Goal: Task Accomplishment & Management: Manage account settings

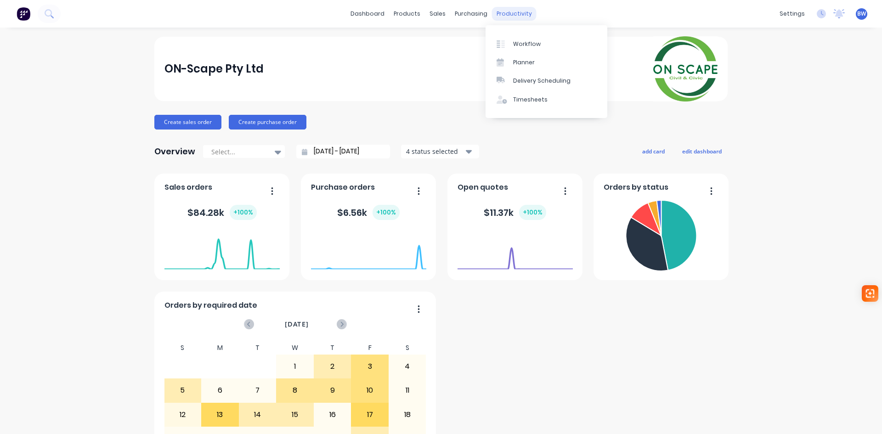
click at [505, 11] on div "productivity" at bounding box center [514, 14] width 45 height 14
click at [507, 40] on div at bounding box center [504, 44] width 14 height 8
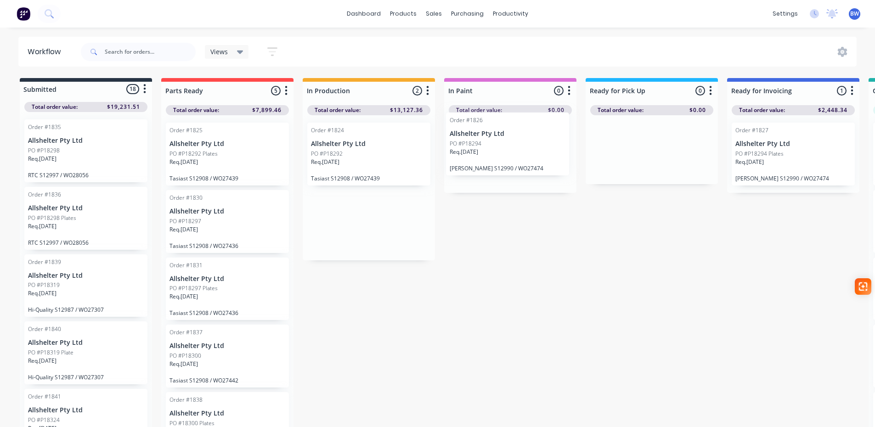
drag, startPoint x: 347, startPoint y: 232, endPoint x: 491, endPoint y: 152, distance: 164.7
click at [491, 152] on div "Submitted 18 Status colour #273444 hex #273444 Save Cancel Summaries Total orde…" at bounding box center [626, 255] width 1266 height 354
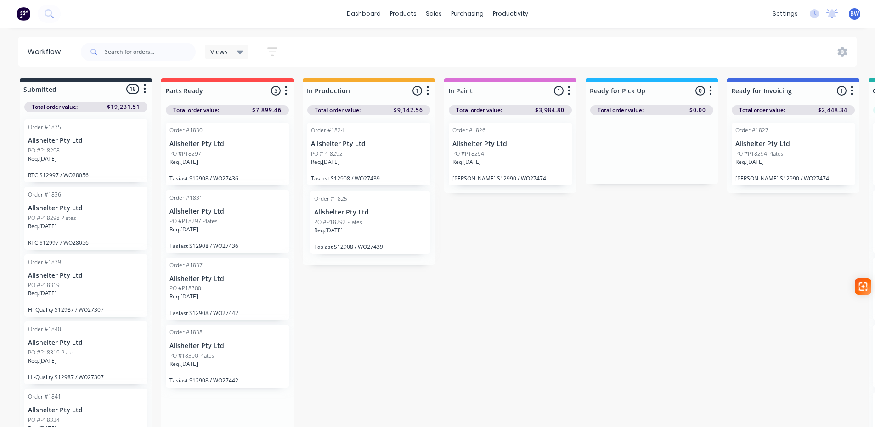
drag, startPoint x: 202, startPoint y: 146, endPoint x: 349, endPoint y: 214, distance: 162.6
click at [349, 214] on div "Submitted 18 Status colour #273444 hex #273444 Save Cancel Summaries Total orde…" at bounding box center [626, 255] width 1266 height 354
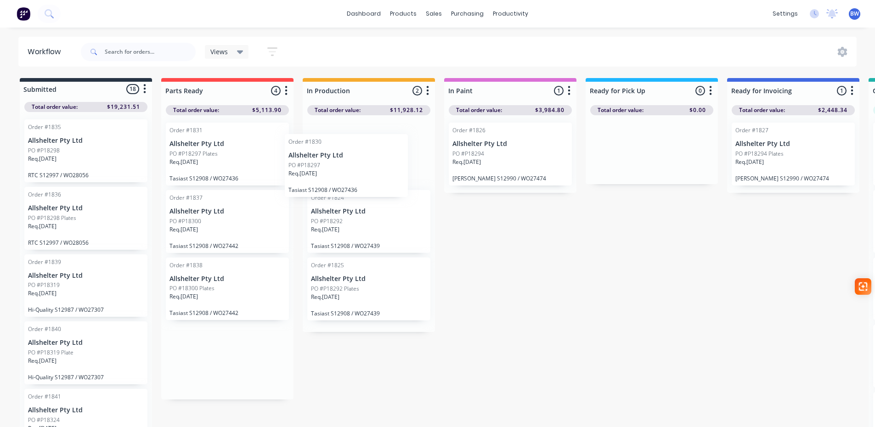
drag, startPoint x: 236, startPoint y: 158, endPoint x: 357, endPoint y: 169, distance: 121.7
click at [357, 169] on div "Submitted 18 Status colour #273444 hex #273444 Save Cancel Summaries Total orde…" at bounding box center [626, 255] width 1266 height 354
drag, startPoint x: 227, startPoint y: 152, endPoint x: 343, endPoint y: 160, distance: 116.5
click at [343, 160] on div "Submitted 18 Status colour #273444 hex #273444 Save Cancel Summaries Total orde…" at bounding box center [626, 255] width 1266 height 354
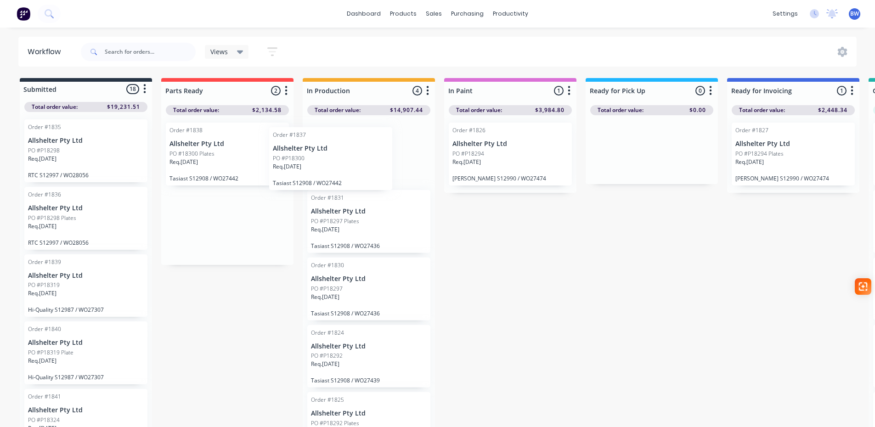
drag, startPoint x: 229, startPoint y: 149, endPoint x: 334, endPoint y: 153, distance: 105.7
click at [334, 153] on div "Submitted 18 Status colour #273444 hex #273444 Save Cancel Summaries Total orde…" at bounding box center [626, 255] width 1266 height 354
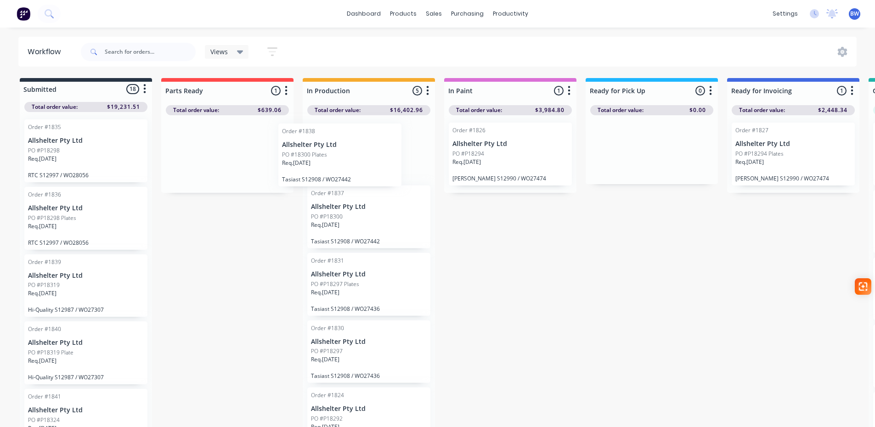
drag, startPoint x: 230, startPoint y: 154, endPoint x: 346, endPoint y: 154, distance: 116.2
click at [346, 154] on div "Submitted 18 Status colour #273444 hex #273444 Save Cancel Summaries Total orde…" at bounding box center [626, 255] width 1266 height 354
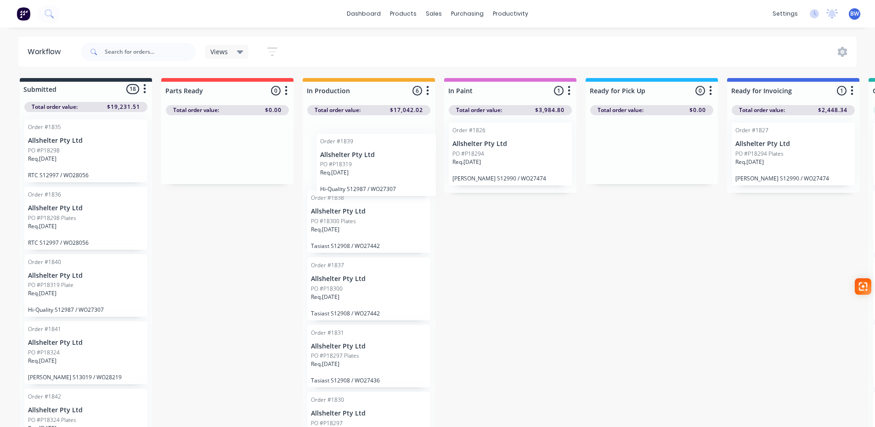
drag, startPoint x: 62, startPoint y: 291, endPoint x: 356, endPoint y: 169, distance: 318.7
click at [356, 169] on div "Submitted 18 Status colour #273444 hex #273444 Save Cancel Summaries Total orde…" at bounding box center [626, 255] width 1266 height 354
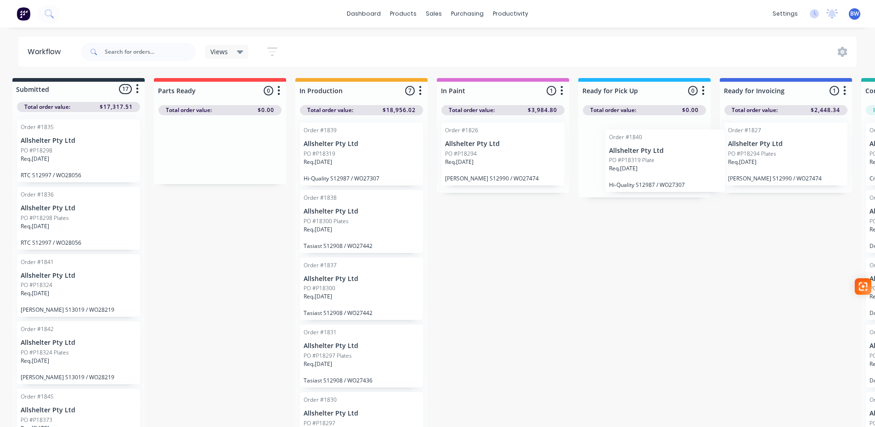
scroll to position [0, 12]
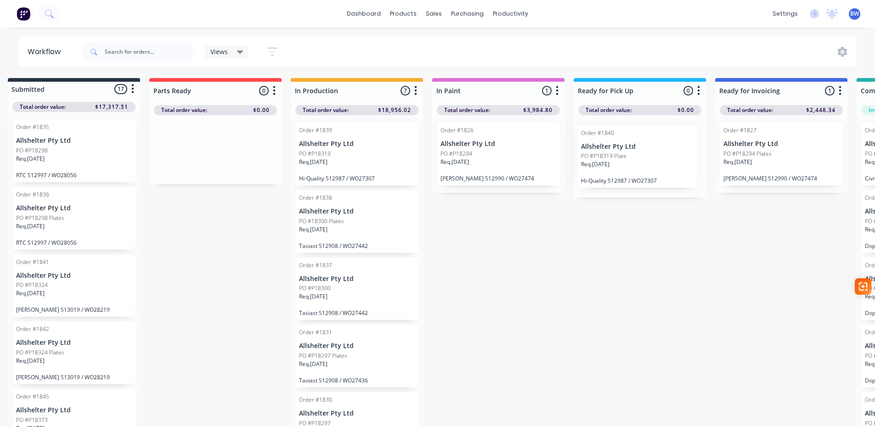
drag, startPoint x: 42, startPoint y: 297, endPoint x: 599, endPoint y: 166, distance: 572.1
click at [599, 166] on div "Submitted 17 Status colour #273444 hex #273444 Save Cancel Summaries Total orde…" at bounding box center [614, 255] width 1266 height 354
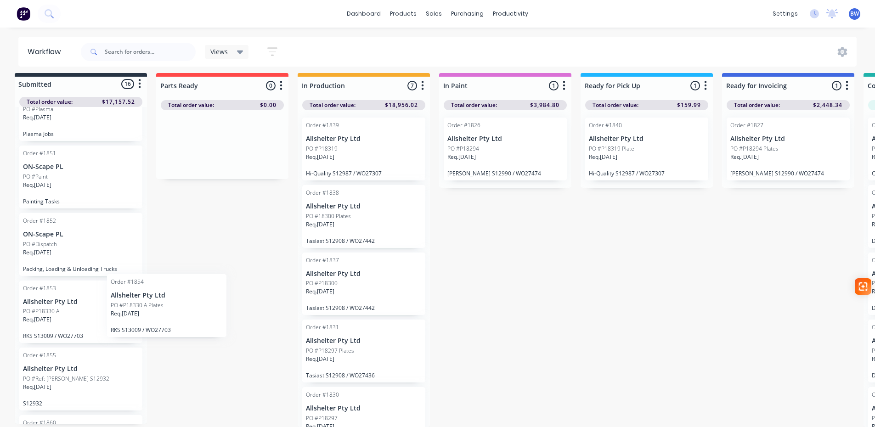
scroll to position [6, 3]
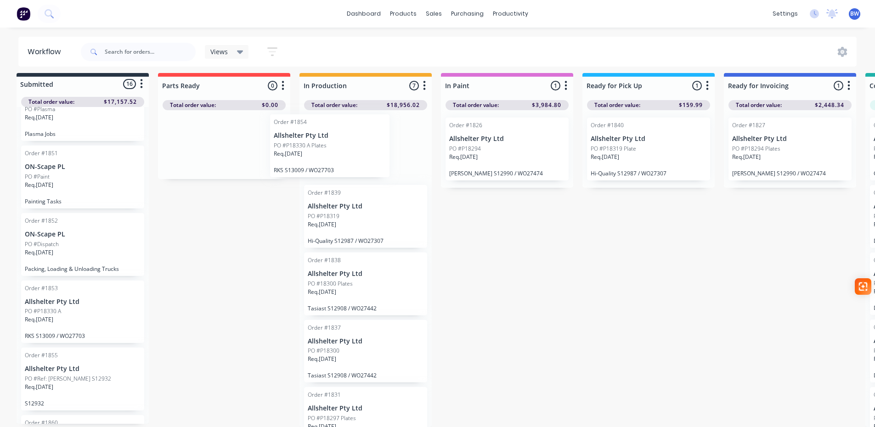
drag, startPoint x: 40, startPoint y: 373, endPoint x: 301, endPoint y: 133, distance: 354.4
click at [301, 133] on div "Submitted 16 Status colour #273444 hex #273444 Save Cancel Summaries Total orde…" at bounding box center [623, 250] width 1266 height 354
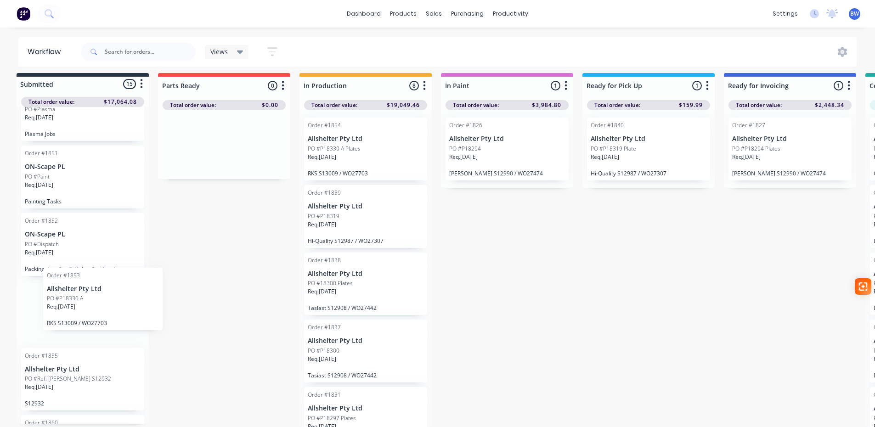
scroll to position [6, 0]
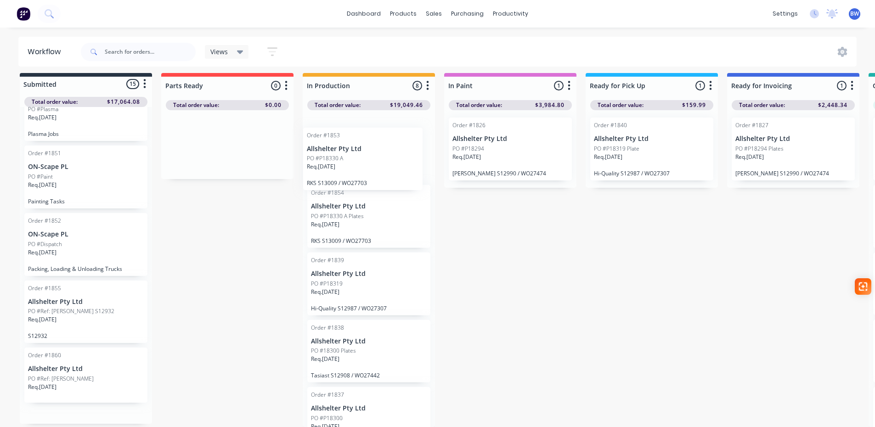
drag, startPoint x: 44, startPoint y: 322, endPoint x: 328, endPoint y: 166, distance: 323.6
click at [328, 166] on div "Submitted 15 Status colour #273444 hex #273444 Save Cancel Summaries Total orde…" at bounding box center [626, 250] width 1266 height 354
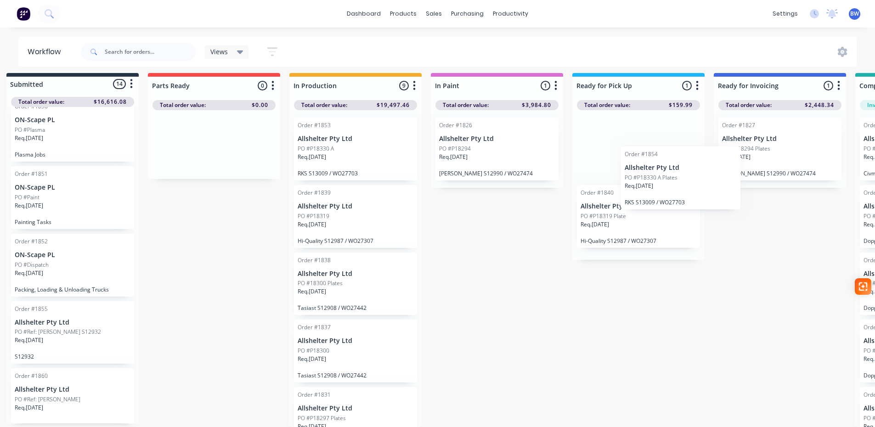
scroll to position [6, 14]
drag, startPoint x: 339, startPoint y: 221, endPoint x: 603, endPoint y: 147, distance: 274.6
click at [603, 147] on div "Submitted 14 Status colour #273444 hex #273444 Save Cancel Summaries Total orde…" at bounding box center [612, 250] width 1266 height 354
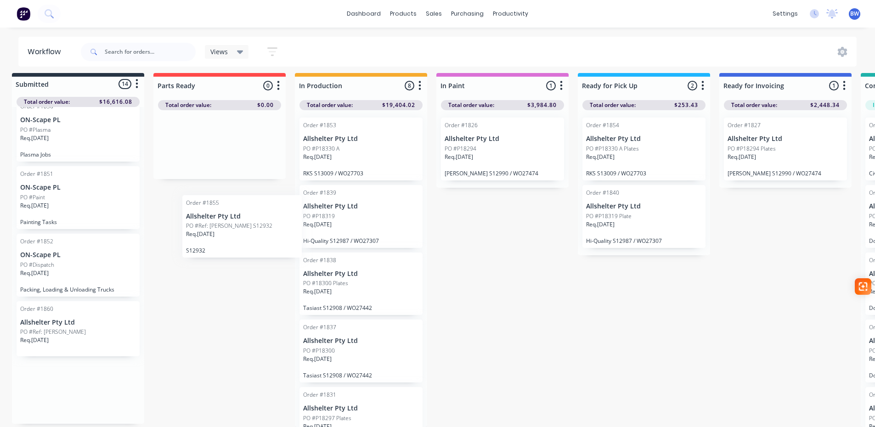
scroll to position [7, 7]
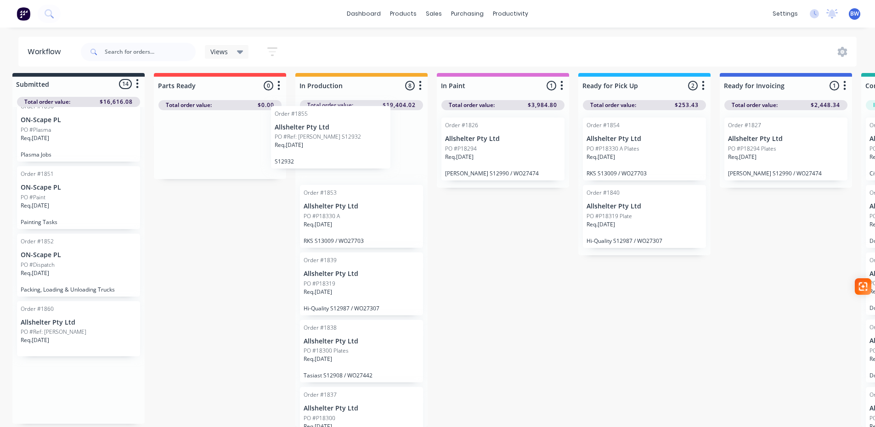
drag, startPoint x: 47, startPoint y: 333, endPoint x: 316, endPoint y: 133, distance: 334.8
click at [316, 133] on div "Submitted 14 Status colour #273444 hex #273444 Save Cancel Summaries Total orde…" at bounding box center [619, 250] width 1266 height 354
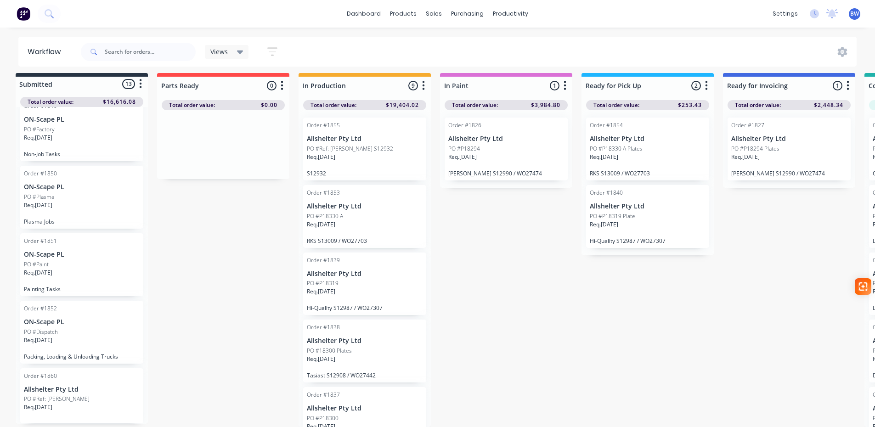
scroll to position [11, 2]
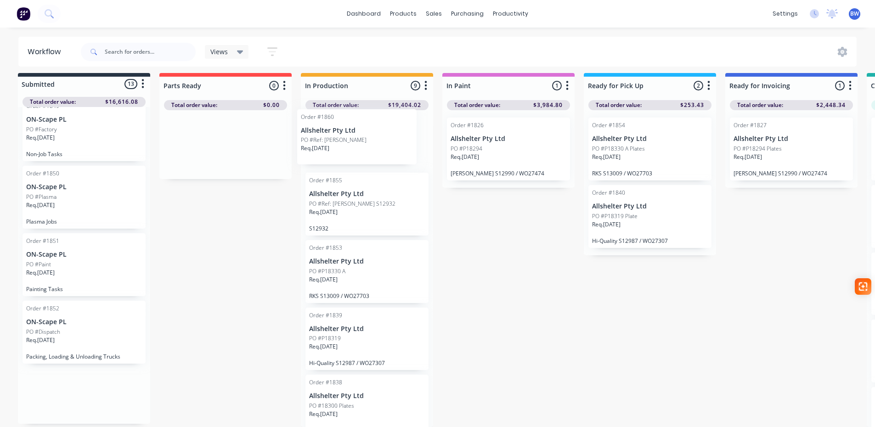
drag, startPoint x: 35, startPoint y: 396, endPoint x: 261, endPoint y: 168, distance: 321.0
click at [320, 136] on div "Submitted 13 Status colour #273444 hex #273444 Save Cancel Summaries Total orde…" at bounding box center [624, 250] width 1266 height 354
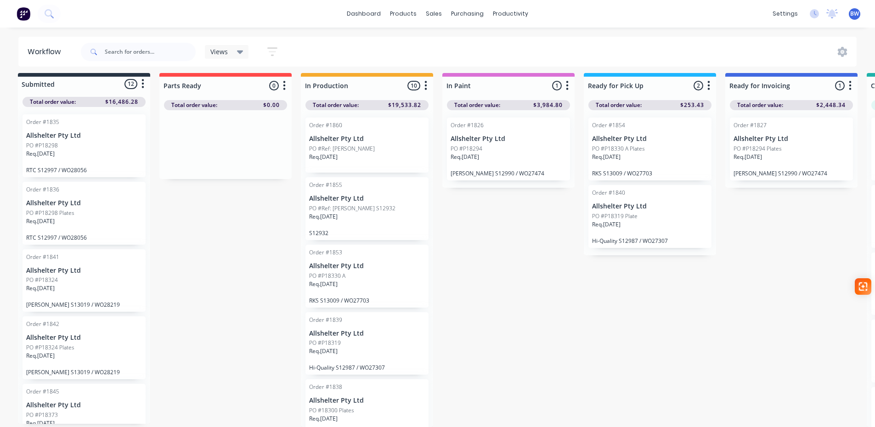
scroll to position [0, 2]
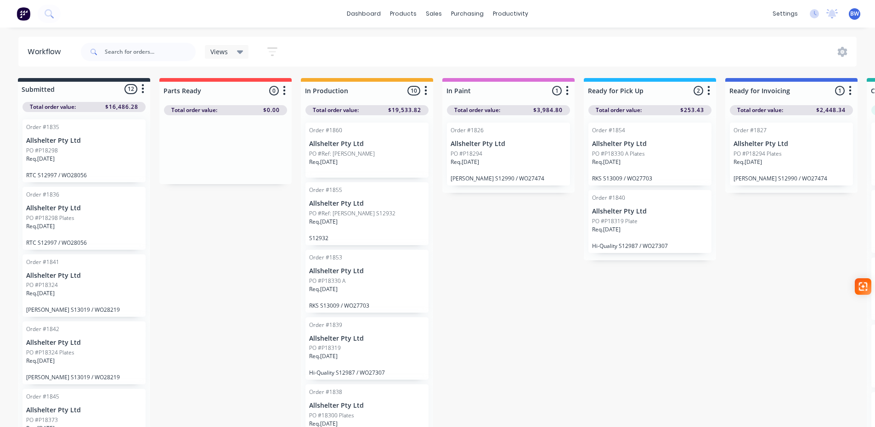
click at [143, 93] on icon "button" at bounding box center [143, 89] width 2 height 9
click at [93, 136] on button "Sort By" at bounding box center [103, 139] width 92 height 15
click at [178, 204] on recent "Most recent" at bounding box center [197, 204] width 92 height 15
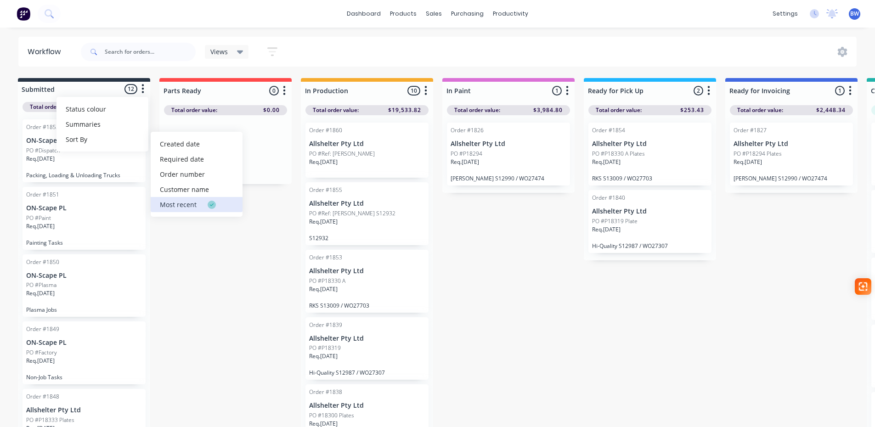
click at [192, 203] on recent "Most recent" at bounding box center [197, 204] width 92 height 15
click at [184, 157] on date "Required date" at bounding box center [197, 159] width 92 height 15
click at [212, 176] on number "Order number" at bounding box center [197, 174] width 92 height 15
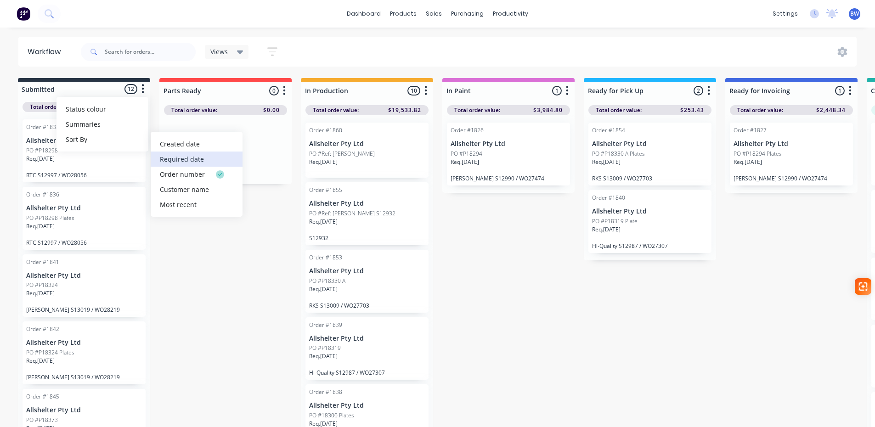
click at [168, 161] on date "Required date" at bounding box center [197, 159] width 92 height 15
click at [258, 277] on div "Submitted 12 Status colour #273444 hex #273444 Save Cancel Summaries Total orde…" at bounding box center [624, 255] width 1266 height 354
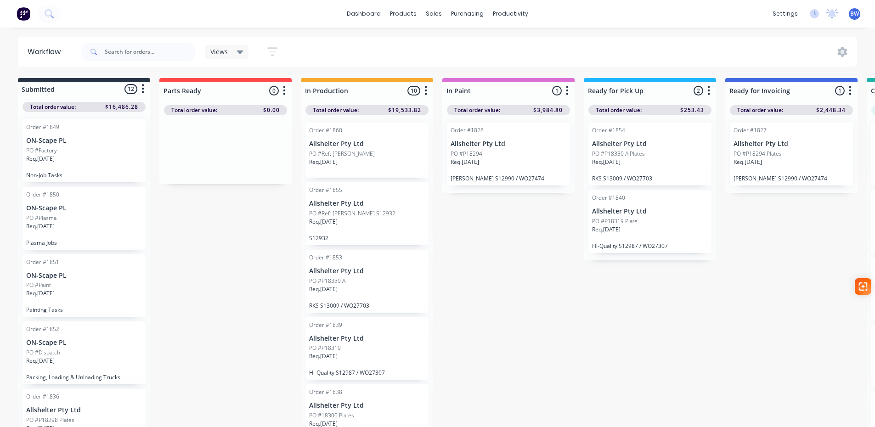
click at [80, 148] on div "PO #Factory" at bounding box center [84, 151] width 116 height 8
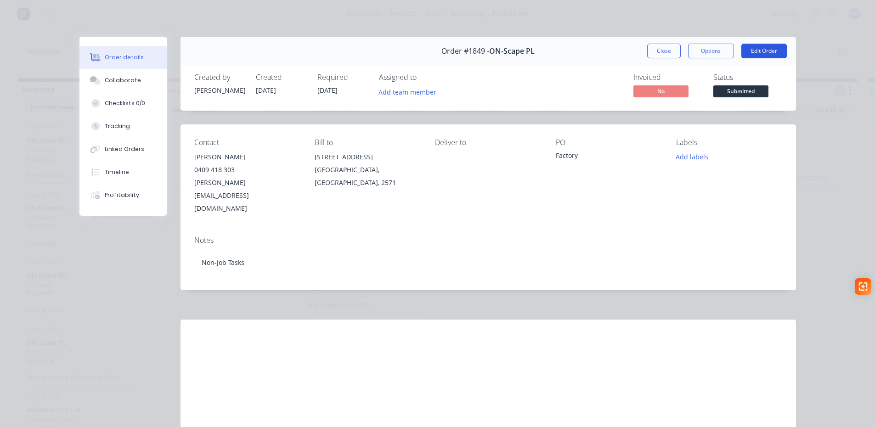
click at [753, 52] on button "Edit Order" at bounding box center [763, 51] width 45 height 15
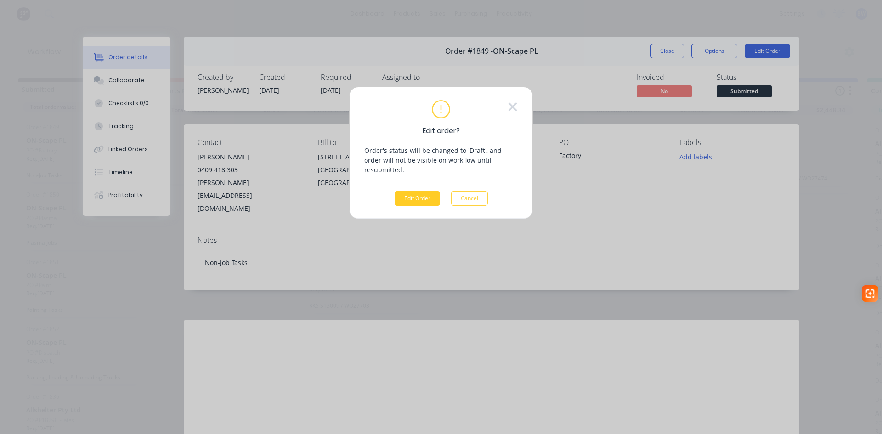
click at [423, 191] on button "Edit Order" at bounding box center [417, 198] width 45 height 15
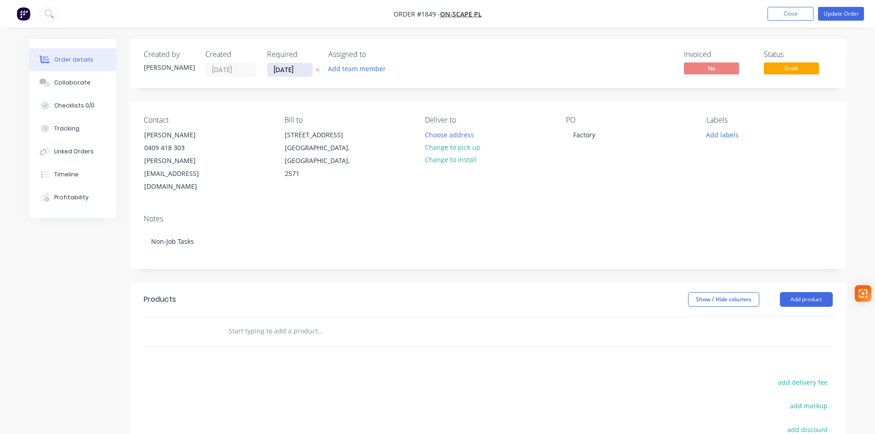
click at [294, 70] on input "[DATE]" at bounding box center [289, 70] width 45 height 14
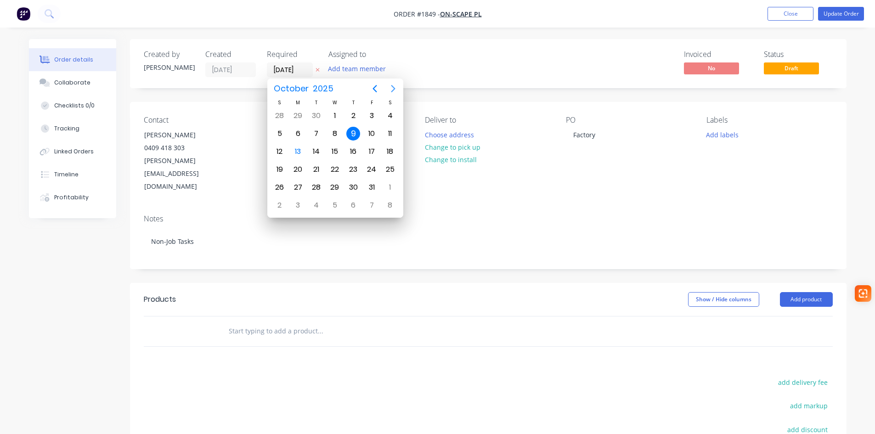
click at [393, 90] on icon "Next page" at bounding box center [393, 88] width 4 height 7
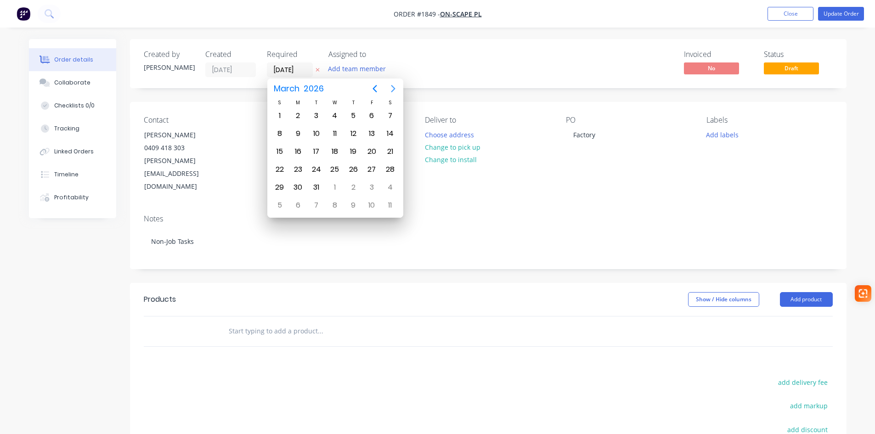
click at [393, 90] on icon "Next page" at bounding box center [393, 88] width 4 height 7
click at [318, 191] on div "30" at bounding box center [317, 188] width 14 height 14
type input "[DATE]"
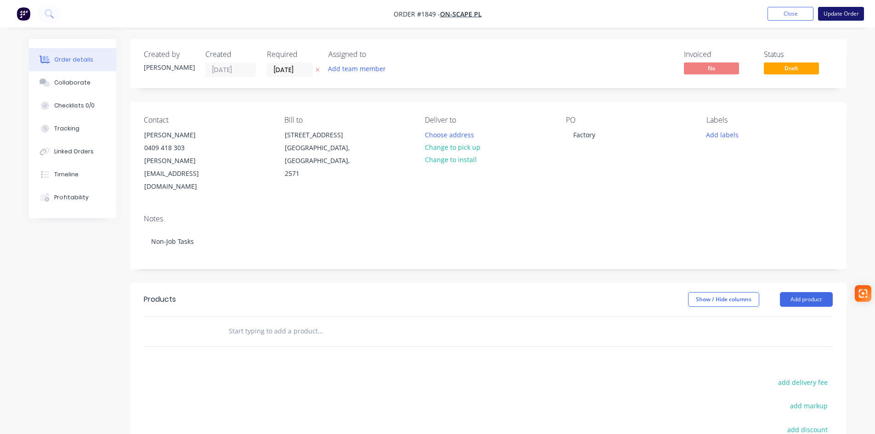
click at [845, 13] on button "Update Order" at bounding box center [841, 14] width 46 height 14
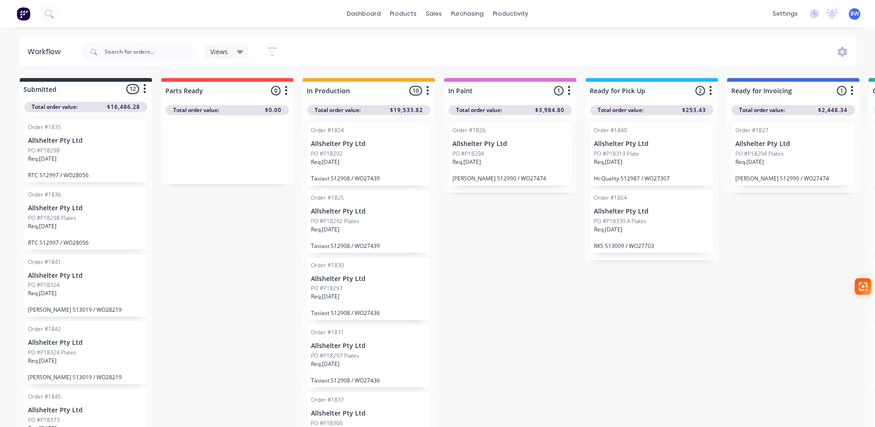
click at [143, 91] on icon "button" at bounding box center [144, 88] width 3 height 11
click at [239, 54] on icon at bounding box center [240, 53] width 6 height 4
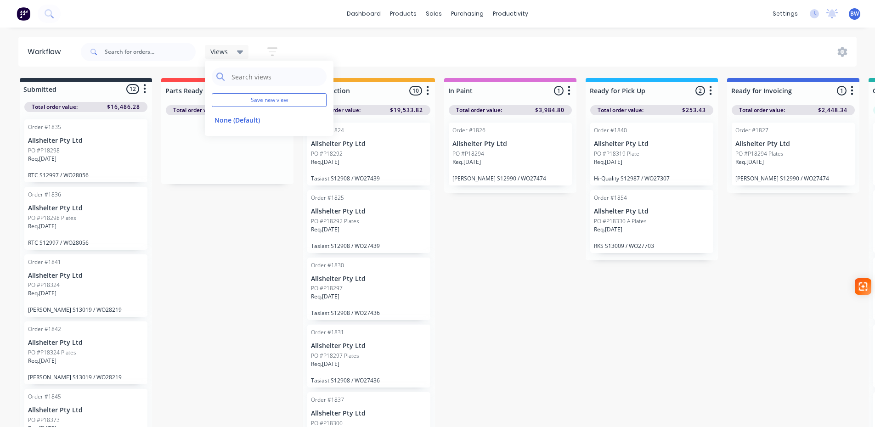
click at [143, 92] on icon "button" at bounding box center [144, 88] width 3 height 11
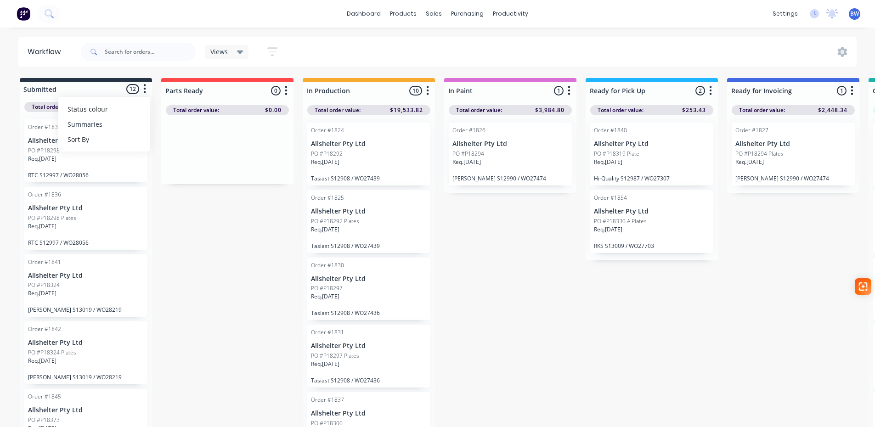
click at [119, 124] on button "Summaries" at bounding box center [104, 124] width 92 height 15
click at [124, 110] on button "Status colour" at bounding box center [104, 109] width 92 height 15
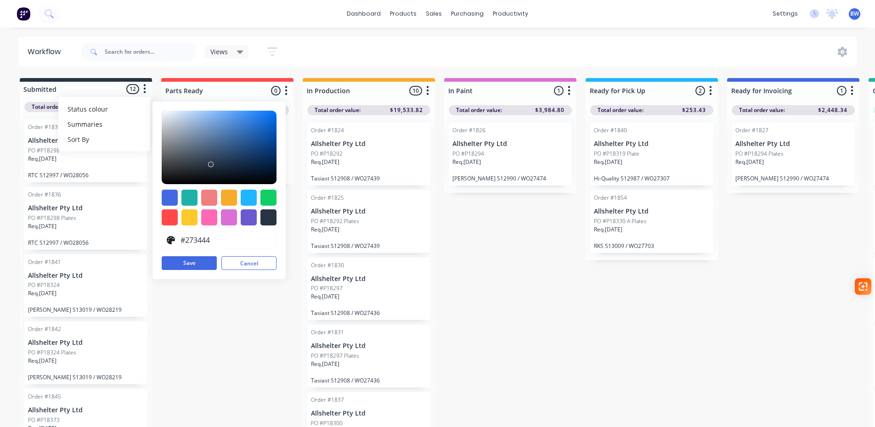
click at [110, 139] on button "Sort By" at bounding box center [104, 139] width 92 height 15
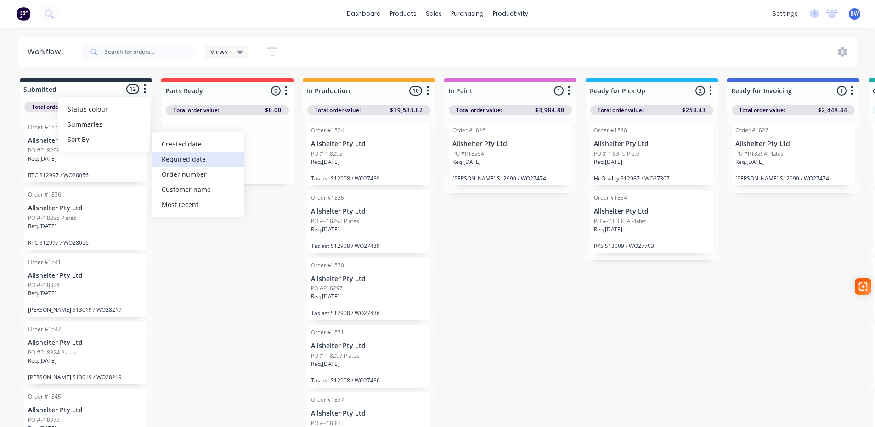
click at [179, 157] on date "Required date" at bounding box center [199, 159] width 92 height 15
click at [184, 255] on div "Submitted 12 Status colour #273444 hex #273444 Save Cancel Summaries Total orde…" at bounding box center [626, 255] width 1266 height 354
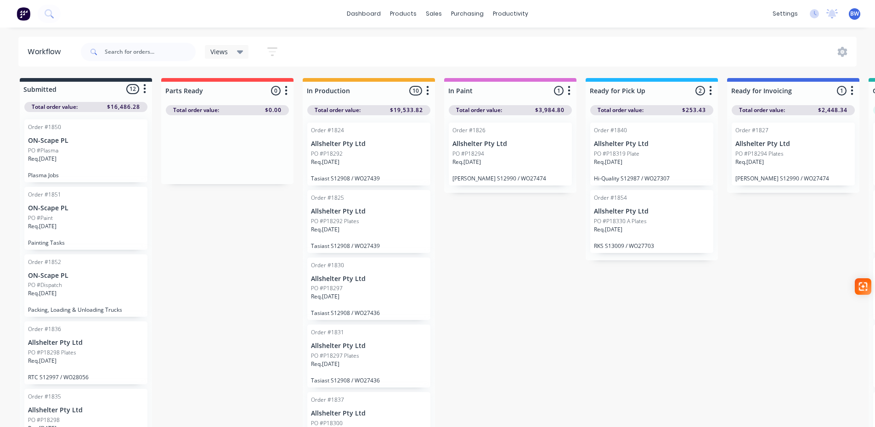
click at [426, 89] on icon "button" at bounding box center [427, 90] width 3 height 11
click at [379, 157] on button "Sort By" at bounding box center [387, 155] width 92 height 15
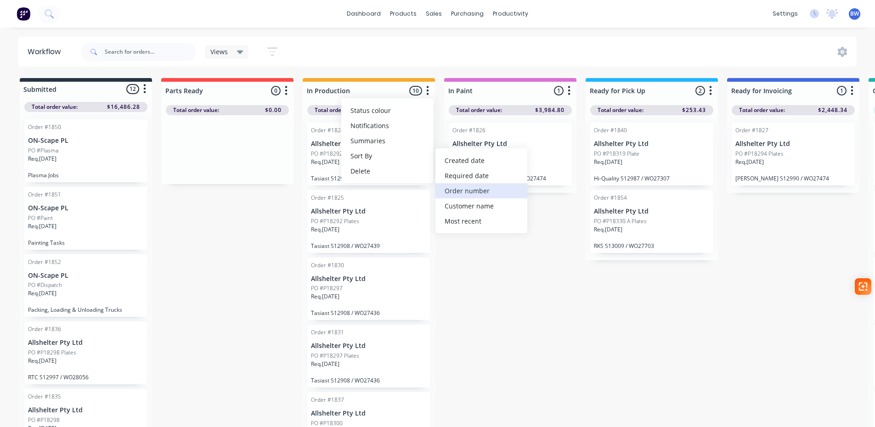
click at [475, 195] on number "Order number" at bounding box center [482, 190] width 92 height 15
click at [473, 224] on recent "Most recent" at bounding box center [482, 221] width 92 height 15
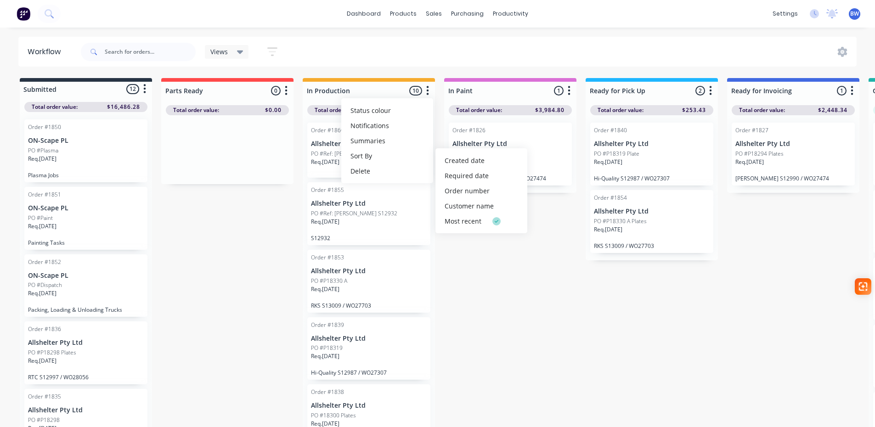
click at [478, 327] on div "Submitted 12 Status colour #273444 hex #273444 Save Cancel Summaries Total orde…" at bounding box center [626, 255] width 1266 height 354
click at [239, 52] on icon at bounding box center [240, 53] width 6 height 4
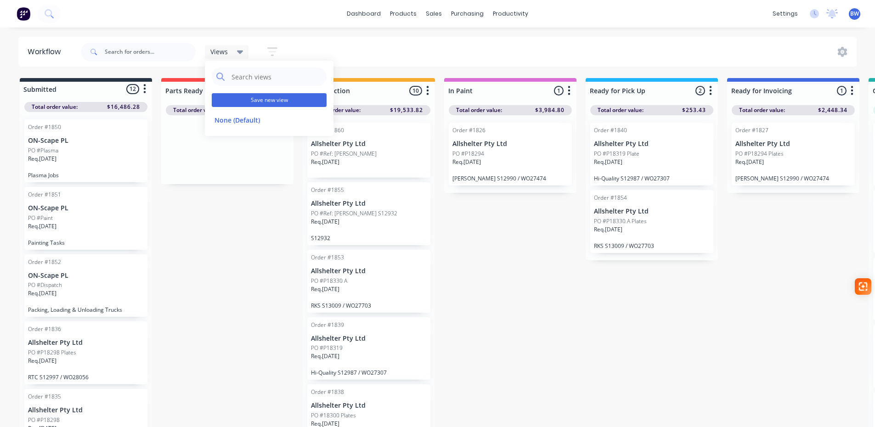
click at [254, 101] on button "Save new view" at bounding box center [269, 100] width 115 height 14
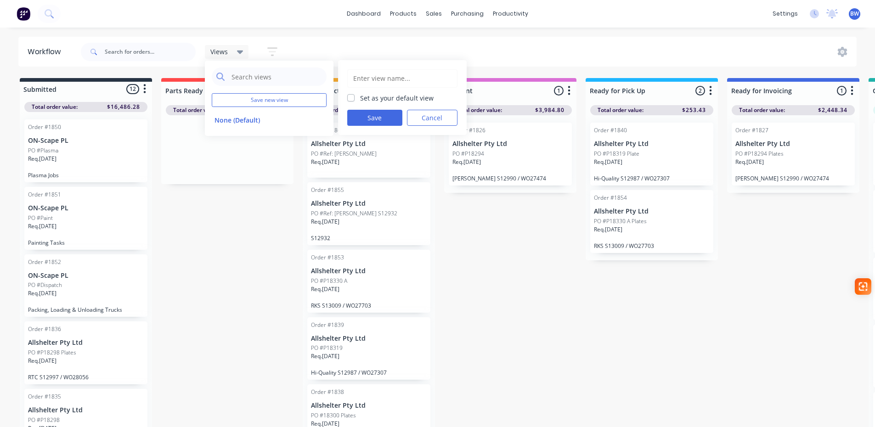
click at [393, 75] on input "text" at bounding box center [402, 78] width 100 height 17
type input "Current Orders"
click at [360, 97] on label "Set as your default view" at bounding box center [397, 98] width 74 height 10
click at [351, 97] on input "Set as your default view" at bounding box center [350, 97] width 7 height 9
checkbox input "true"
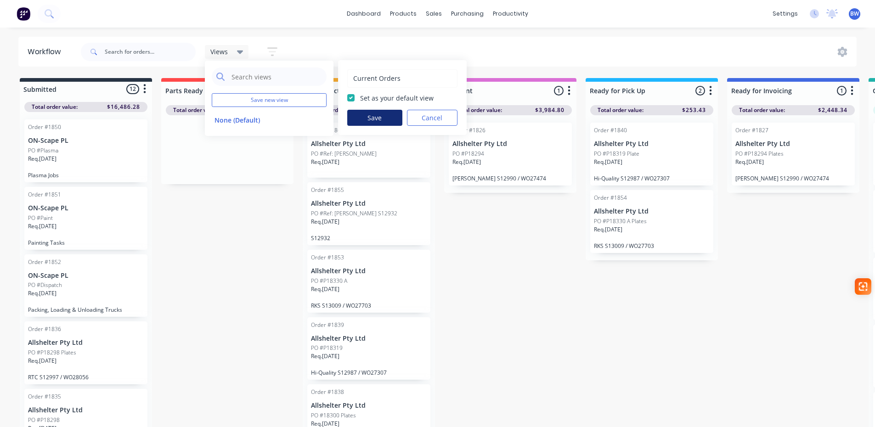
click at [382, 119] on button "Save" at bounding box center [374, 118] width 55 height 16
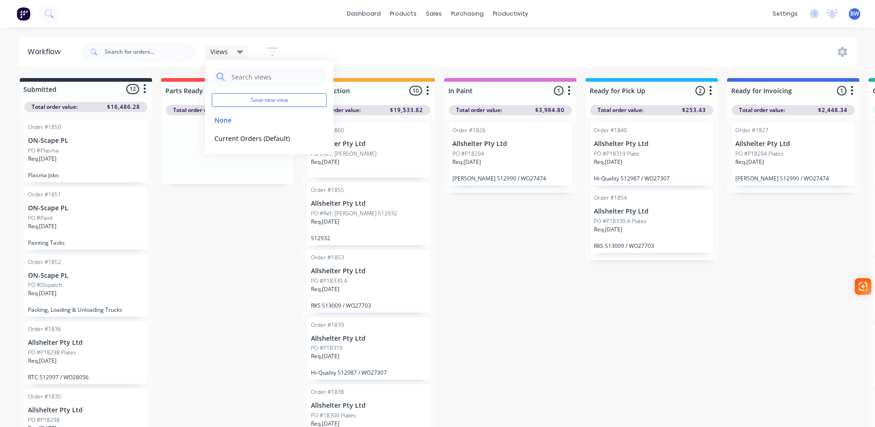
click at [206, 238] on div "Submitted 12 Status colour #273444 hex #273444 Save Cancel Summaries Total orde…" at bounding box center [626, 255] width 1266 height 354
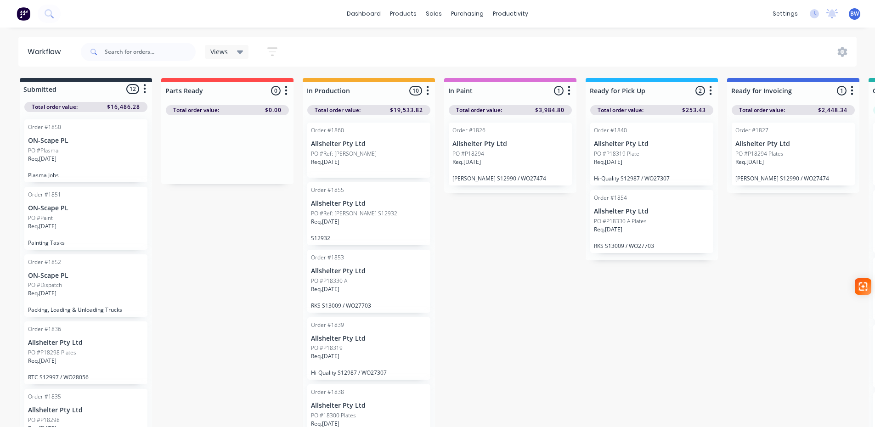
click at [86, 160] on div "Req. [DATE]" at bounding box center [86, 163] width 116 height 16
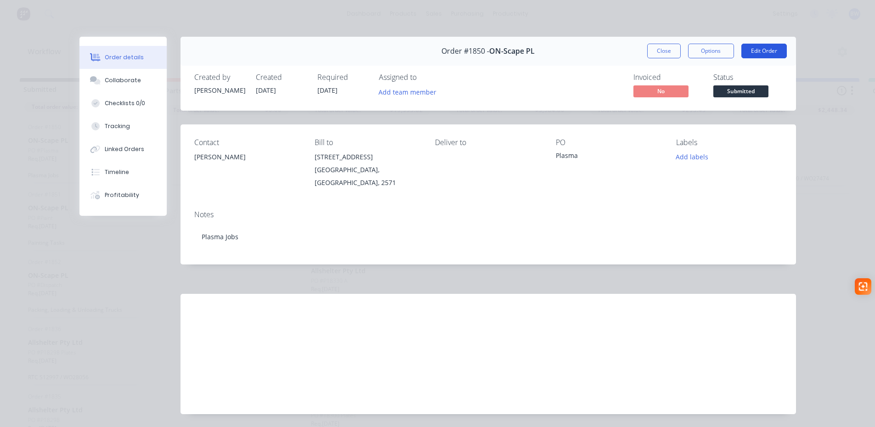
click at [764, 47] on button "Edit Order" at bounding box center [763, 51] width 45 height 15
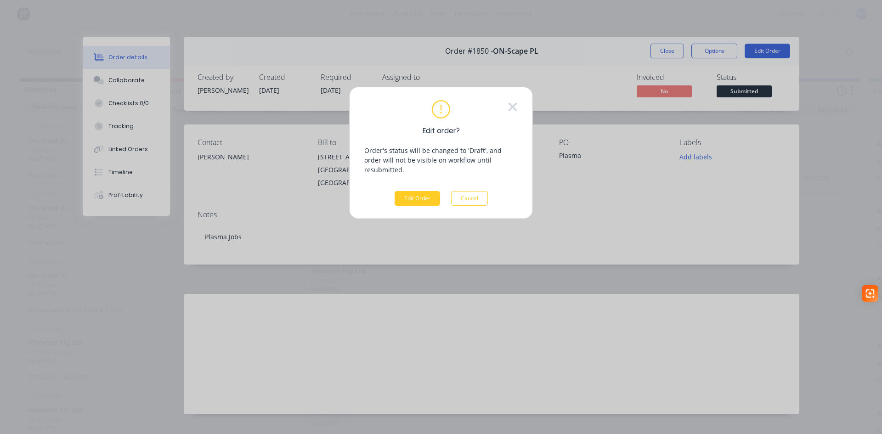
click at [420, 192] on button "Edit Order" at bounding box center [417, 198] width 45 height 15
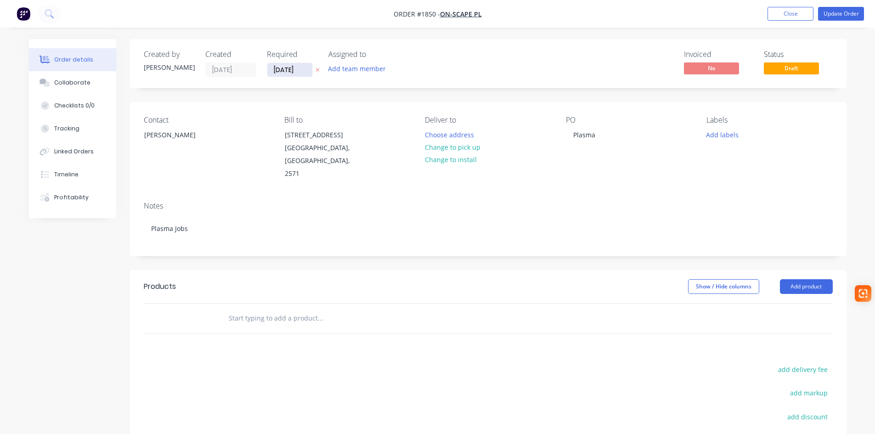
click at [301, 69] on input "[DATE]" at bounding box center [289, 70] width 45 height 14
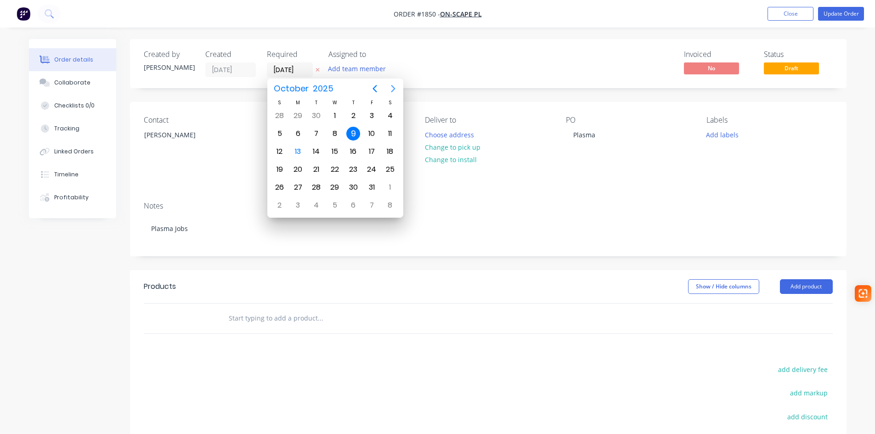
click at [387, 84] on button "Next page" at bounding box center [393, 88] width 18 height 18
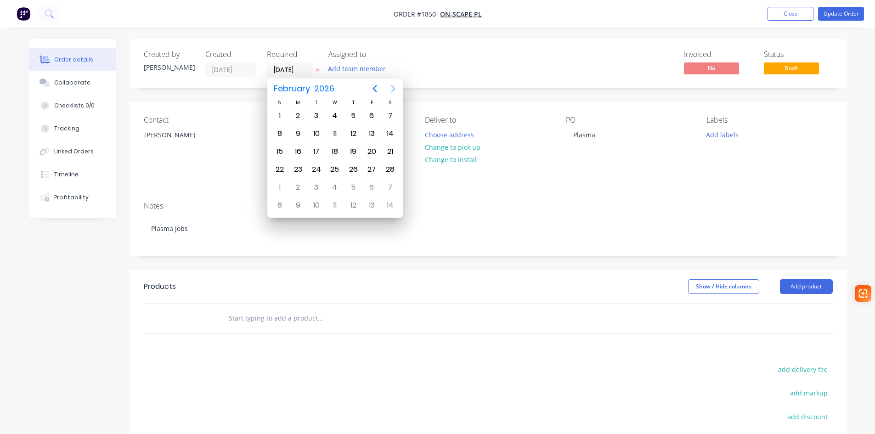
click at [387, 84] on button "Next page" at bounding box center [393, 88] width 18 height 18
click at [316, 188] on div "30" at bounding box center [317, 188] width 14 height 14
type input "[DATE]"
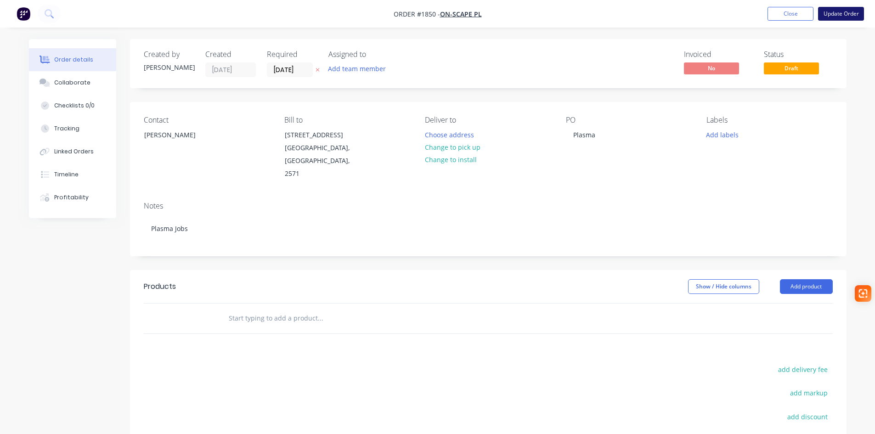
click at [849, 9] on button "Update Order" at bounding box center [841, 14] width 46 height 14
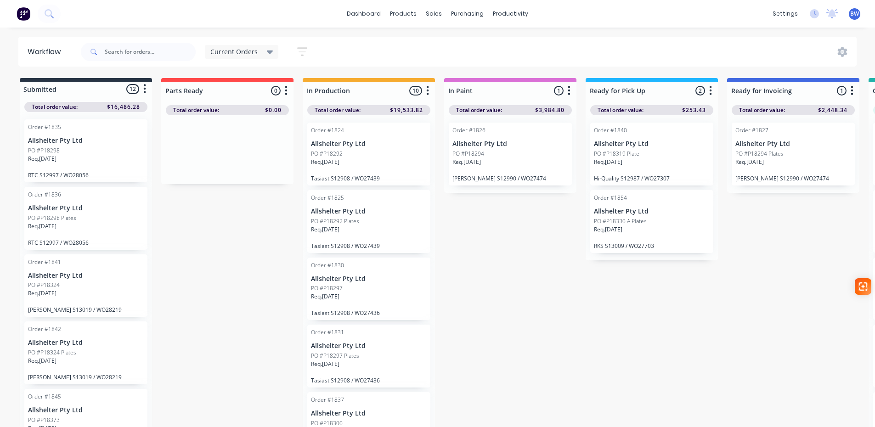
click at [238, 51] on span "Current Orders" at bounding box center [233, 52] width 47 height 10
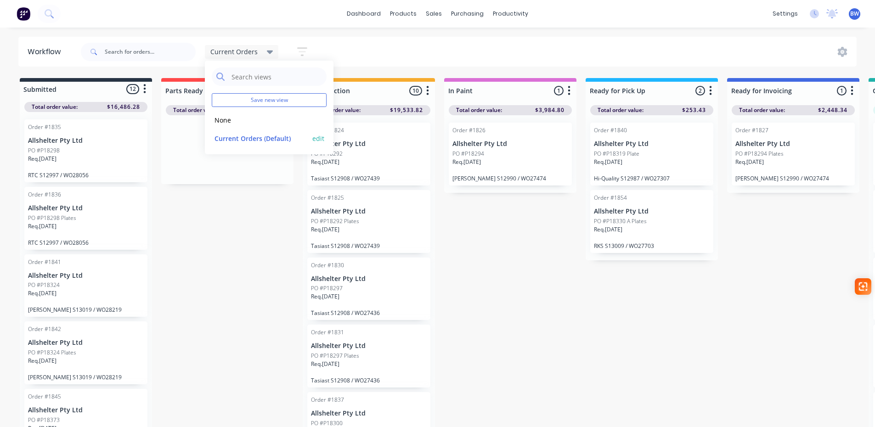
click at [239, 141] on button "Current Orders (Default)" at bounding box center [261, 138] width 98 height 11
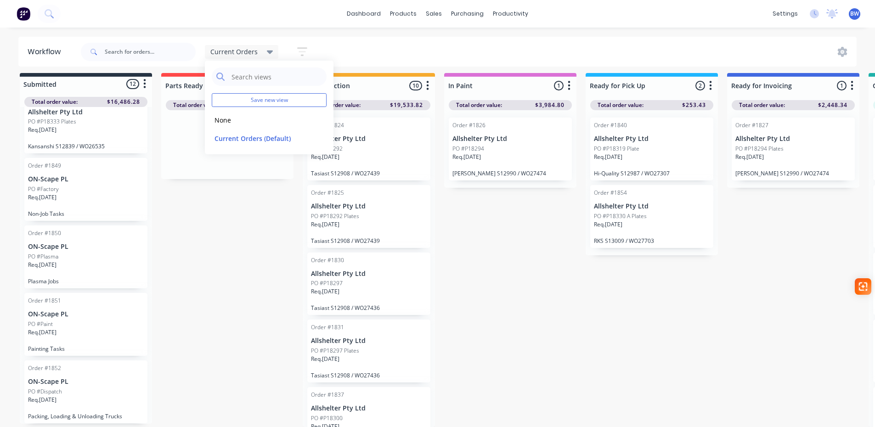
scroll to position [12, 0]
